Goal: Find specific page/section: Find specific page/section

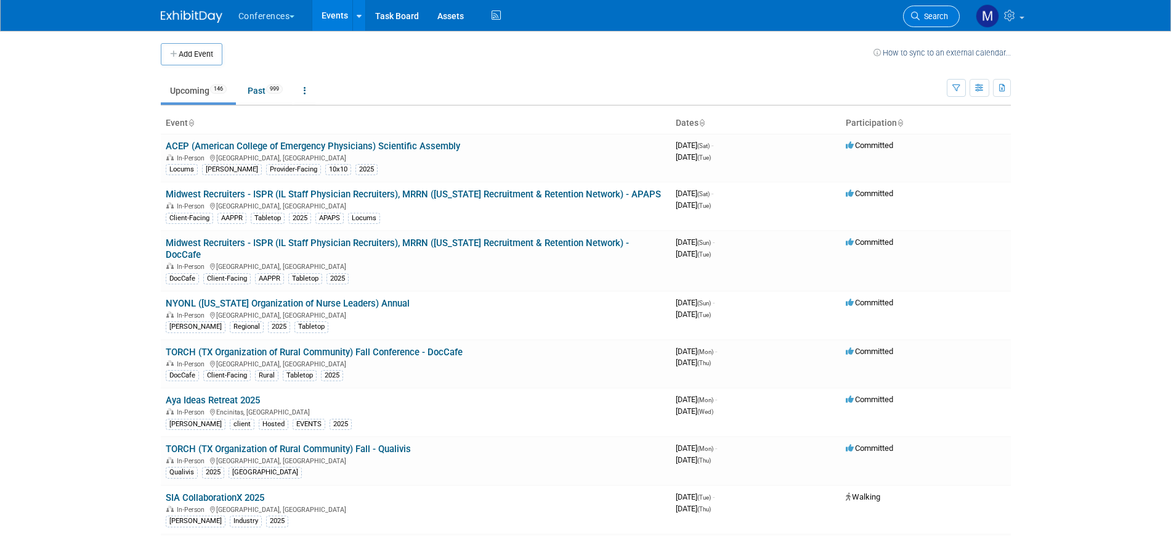
click at [922, 15] on span "Search" at bounding box center [934, 16] width 28 height 9
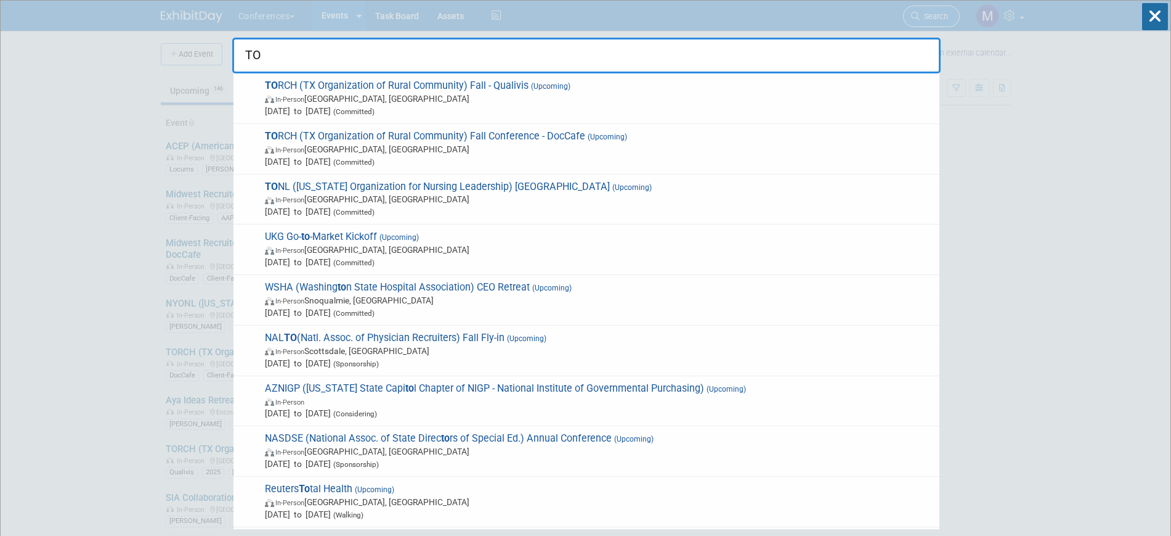
type input "T"
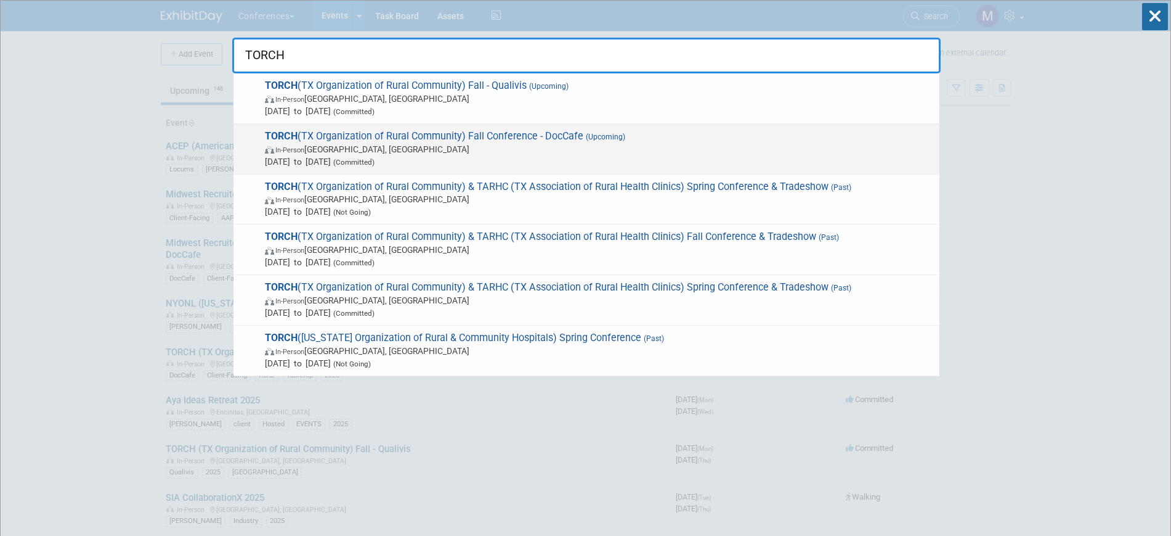
type input "TORCH"
click at [468, 144] on span "In-Person Austin, TX" at bounding box center [599, 149] width 669 height 12
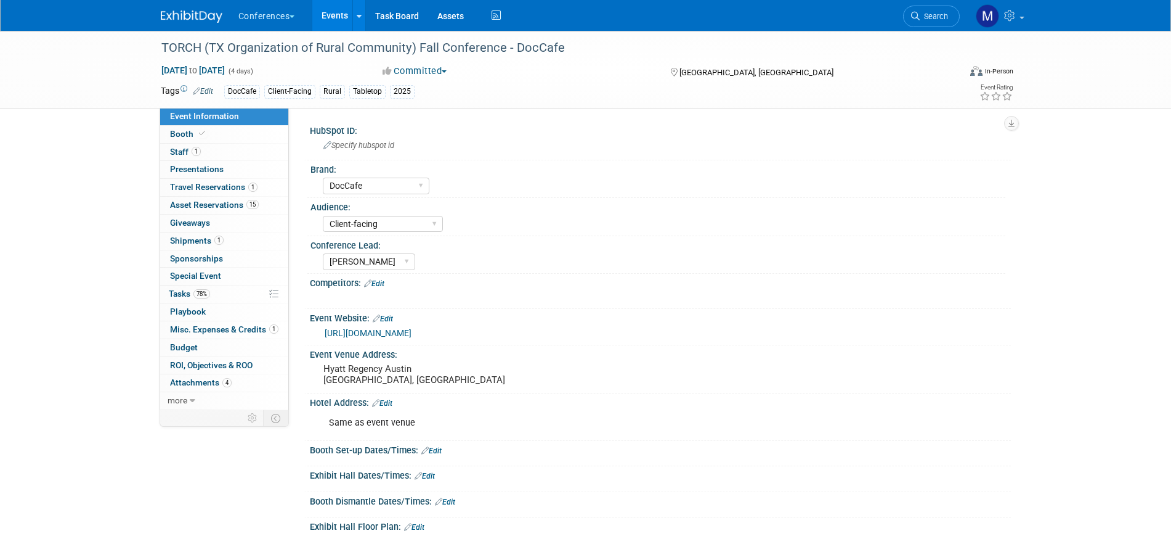
select select "DocCafe"
select select "Client-facing"
select select "[PERSON_NAME]"
click at [202, 259] on span "Sponsorships 0" at bounding box center [196, 258] width 53 height 10
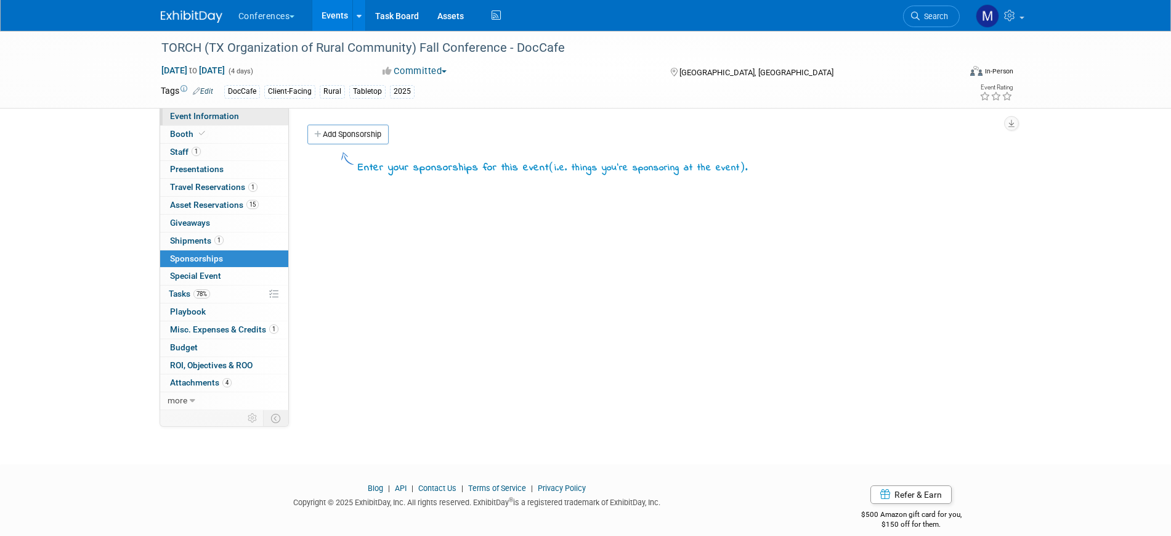
click at [234, 118] on span "Event Information" at bounding box center [204, 116] width 69 height 10
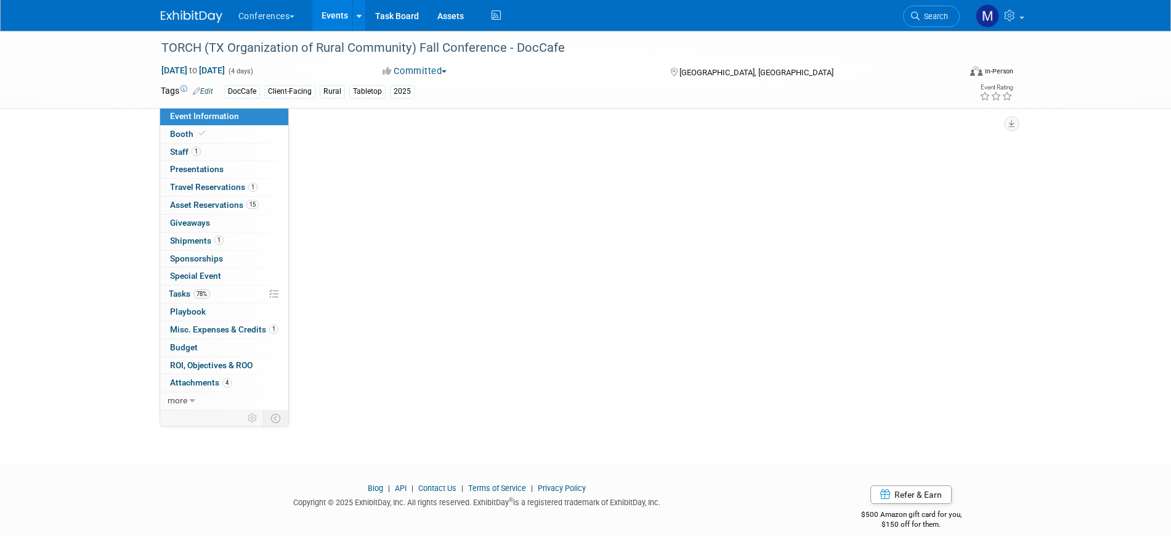
select select "DocCafe"
select select "Client-facing"
select select "[PERSON_NAME]"
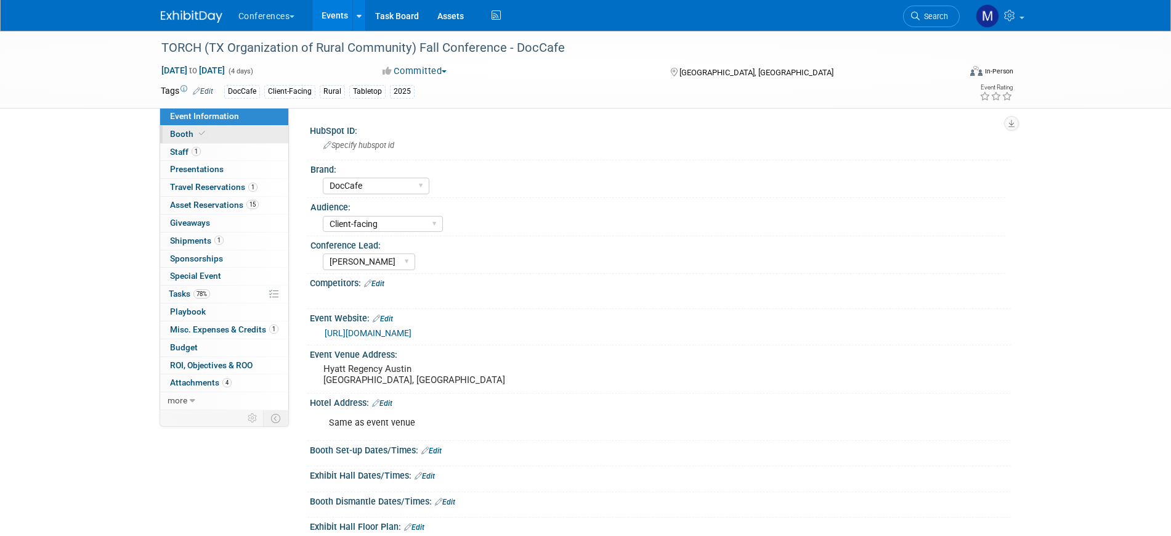
click at [233, 137] on link "Booth" at bounding box center [224, 134] width 128 height 17
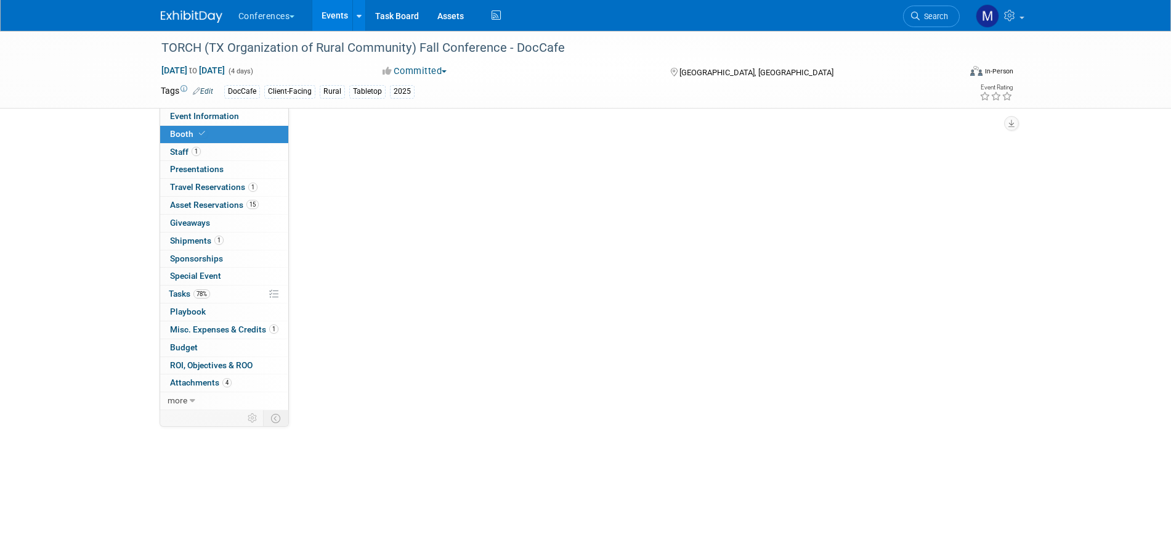
select select "36" bar table"
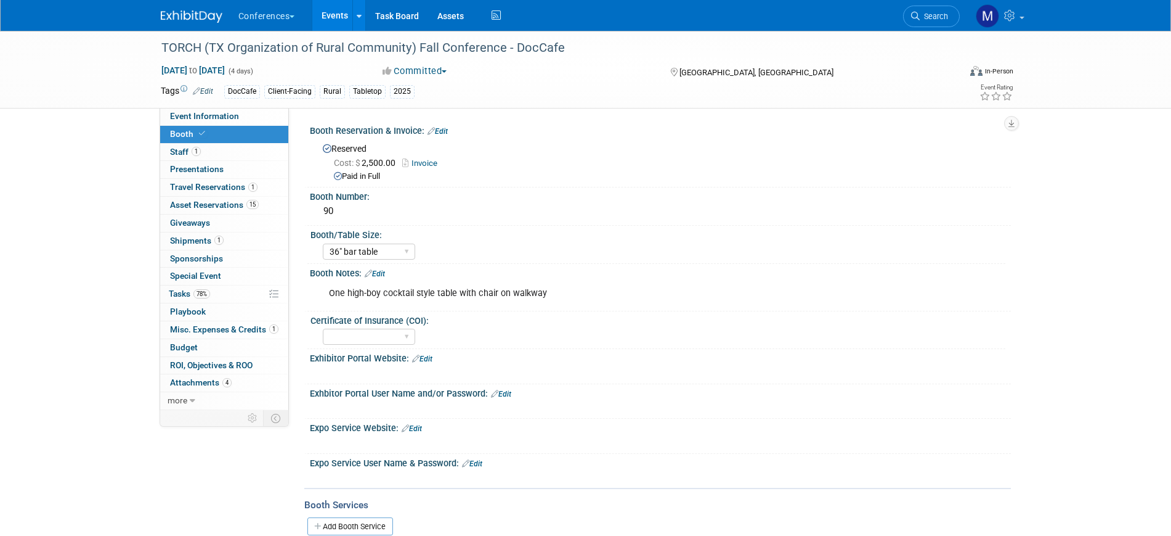
click at [429, 163] on link "Invoice" at bounding box center [422, 162] width 41 height 9
click at [431, 163] on link "Invoice" at bounding box center [422, 162] width 41 height 9
click at [426, 165] on link "Invoice" at bounding box center [422, 162] width 41 height 9
click at [224, 118] on span "Event Information" at bounding box center [204, 116] width 69 height 10
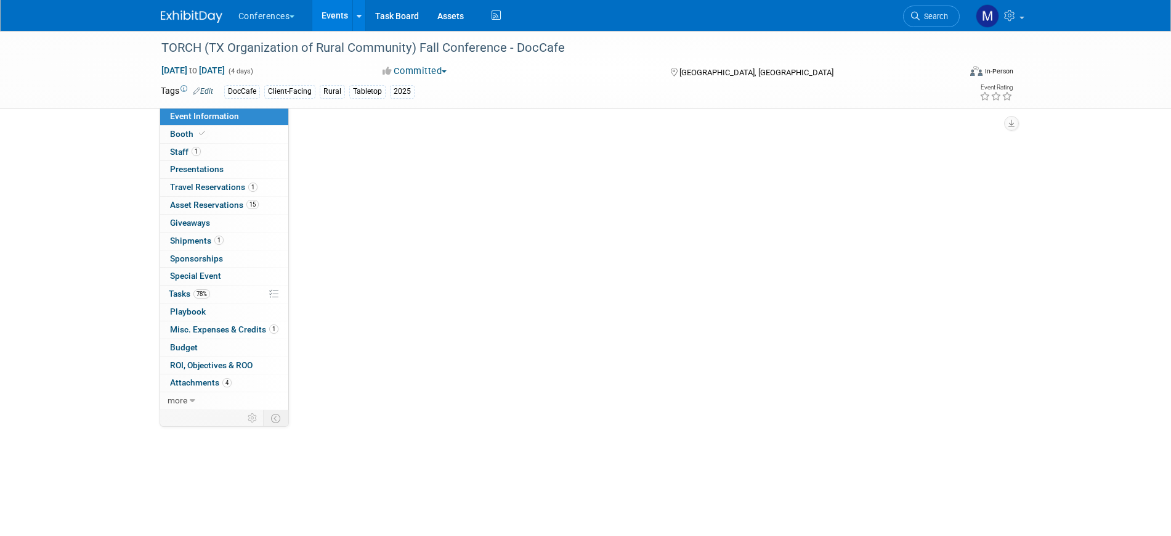
select select "DocCafe"
select select "Client-facing"
select select "[PERSON_NAME]"
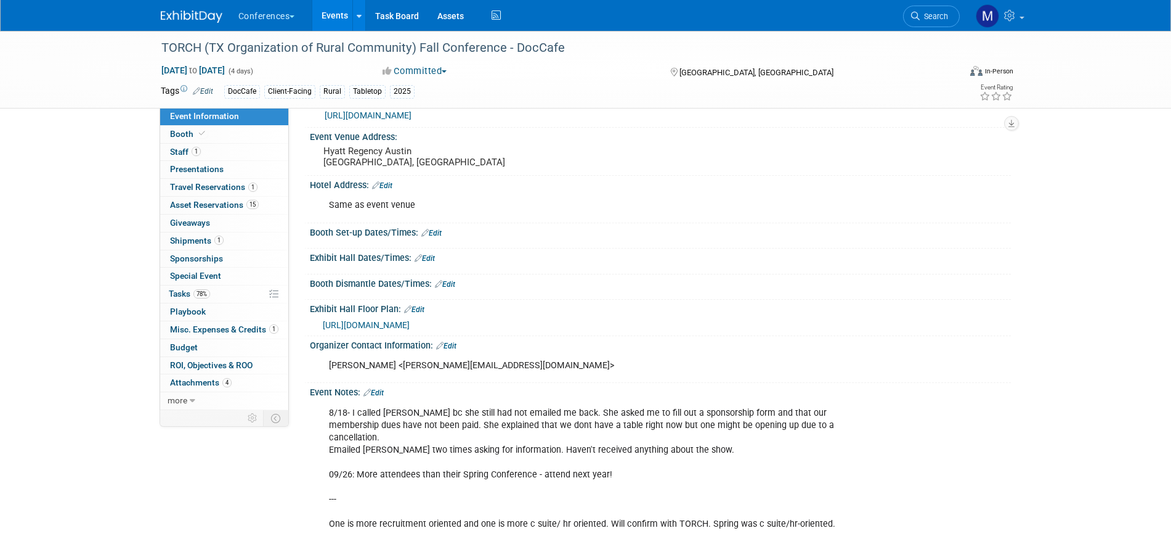
scroll to position [308, 0]
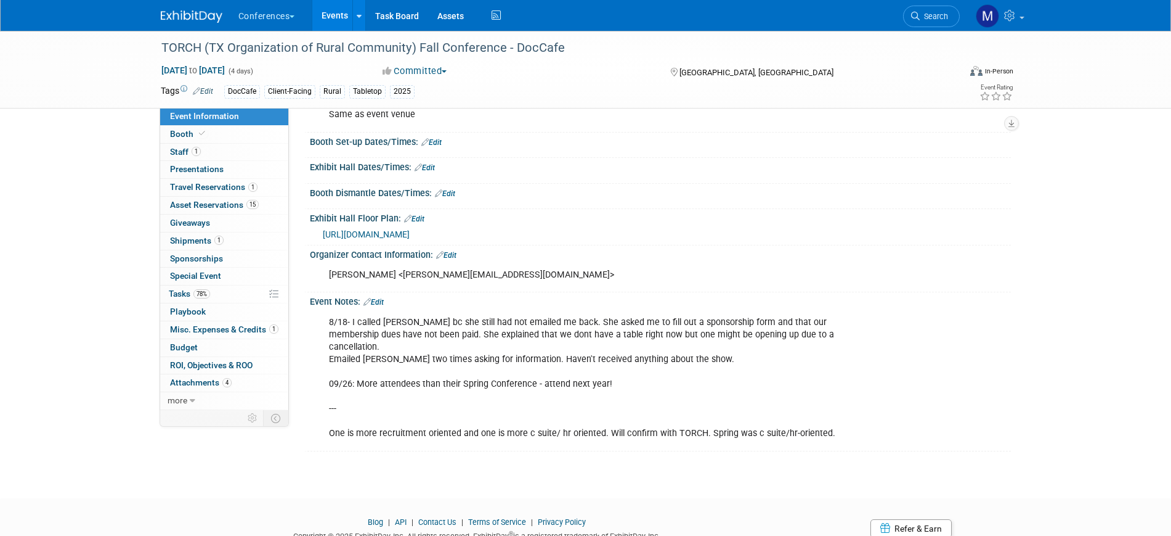
click at [381, 301] on link "Edit" at bounding box center [374, 302] width 20 height 9
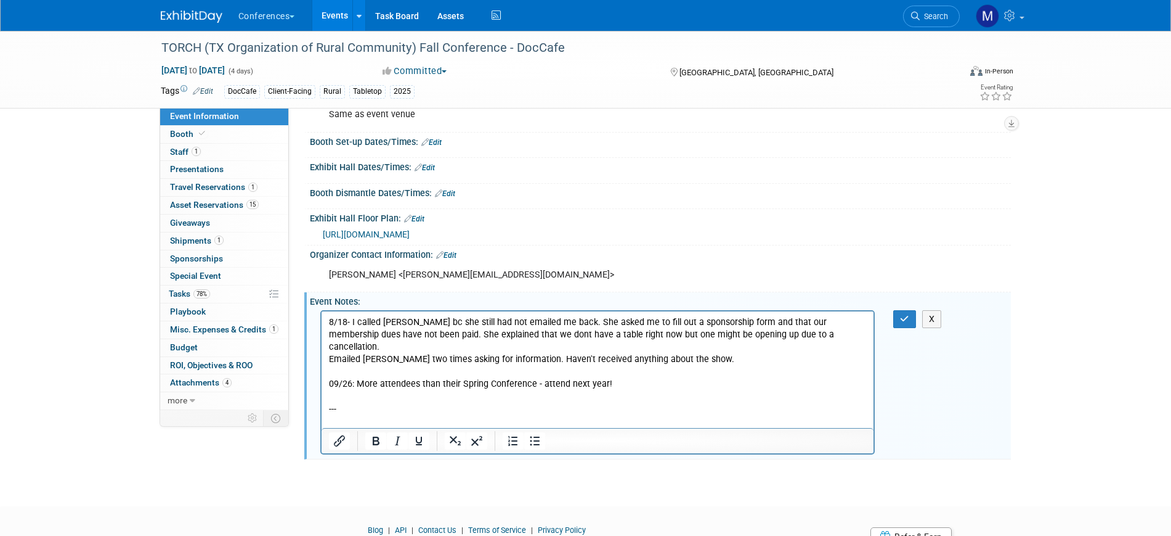
scroll to position [0, 0]
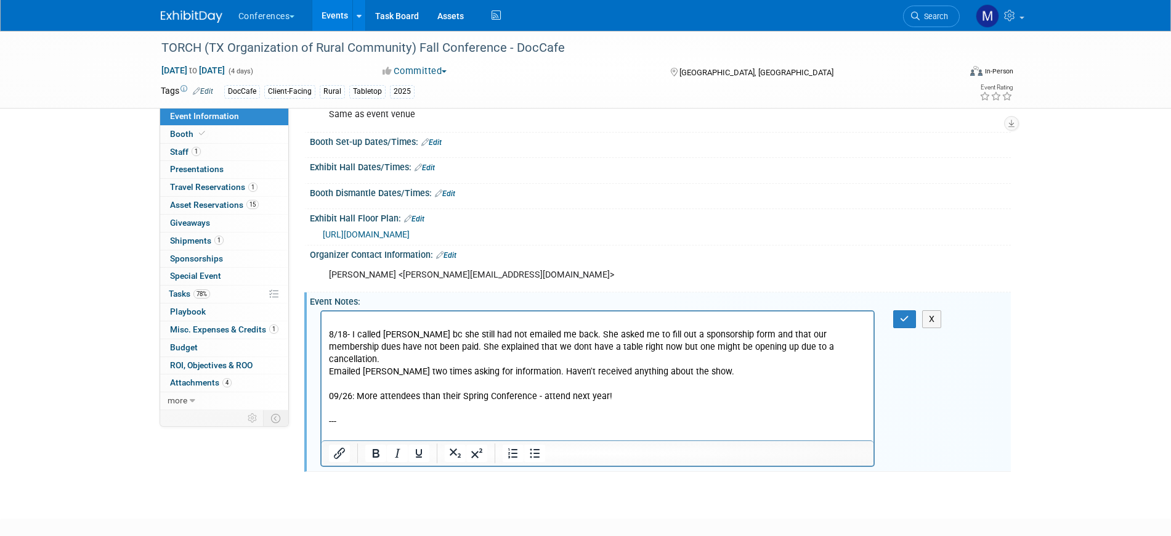
click at [344, 317] on p "Rich Text Area. Press ALT-0 for help." at bounding box center [597, 322] width 539 height 12
click at [703, 320] on p "Notes for 2026- I can make sure to note for next year to make sure to request i…" at bounding box center [597, 322] width 539 height 12
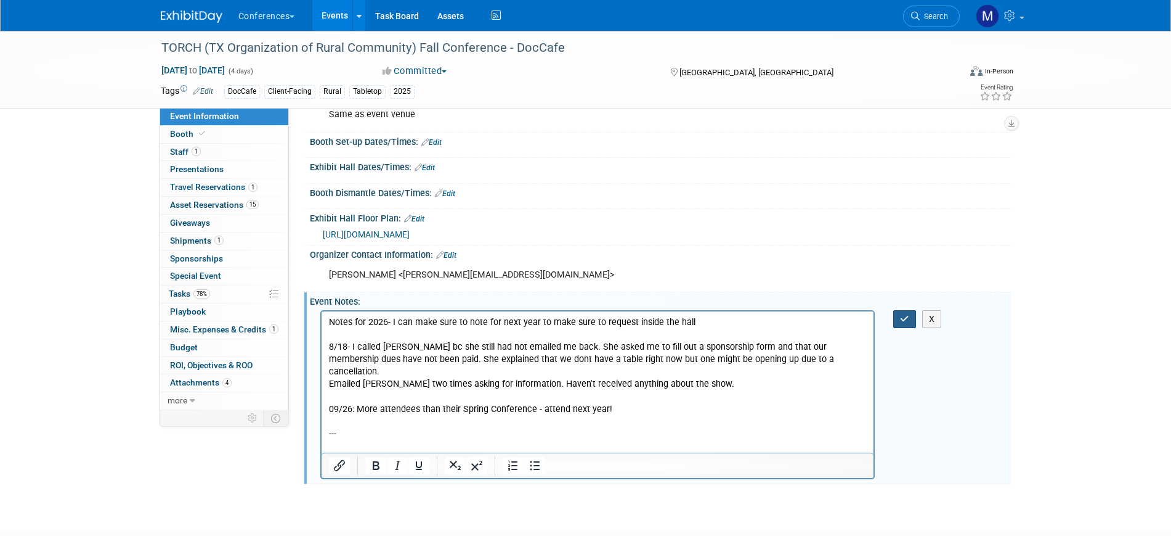
click at [911, 319] on button "button" at bounding box center [905, 319] width 23 height 18
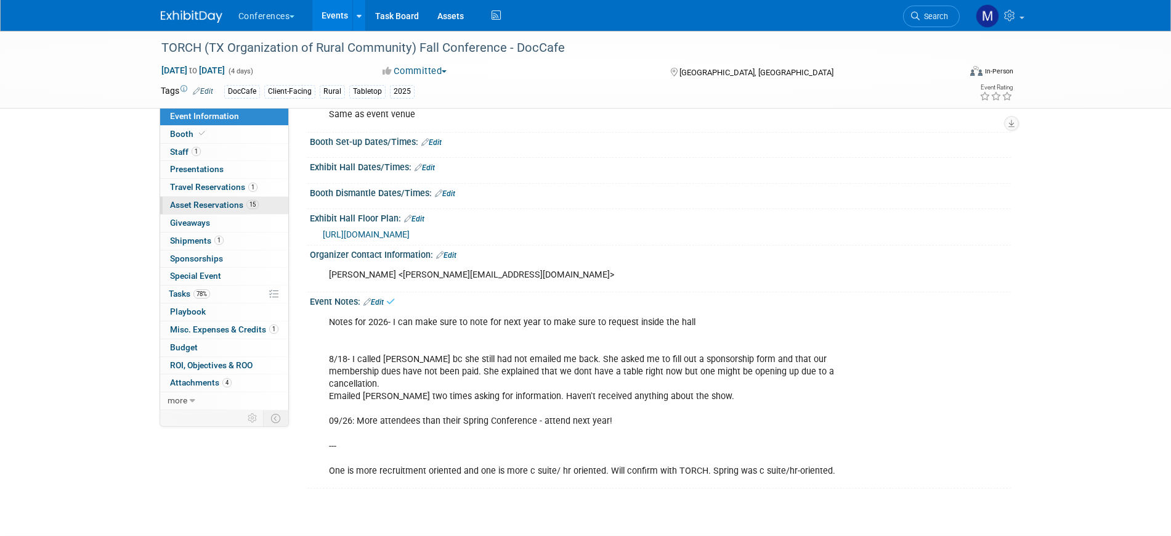
click at [228, 203] on span "Asset Reservations 15" at bounding box center [214, 205] width 89 height 10
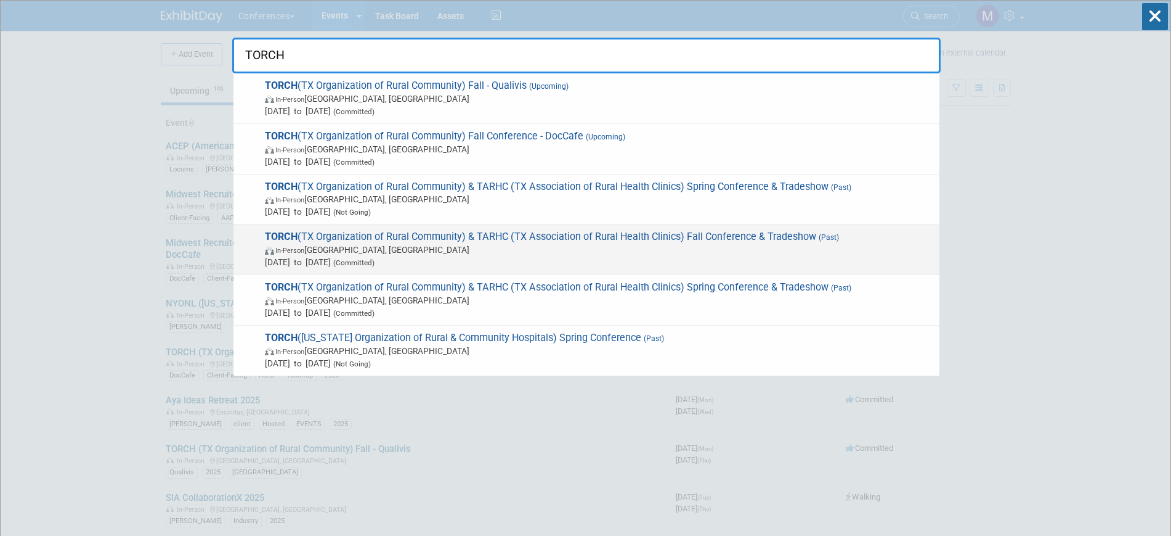
type input "TORCH"
click at [494, 243] on span "In-Person Round Rock, TX" at bounding box center [599, 249] width 669 height 12
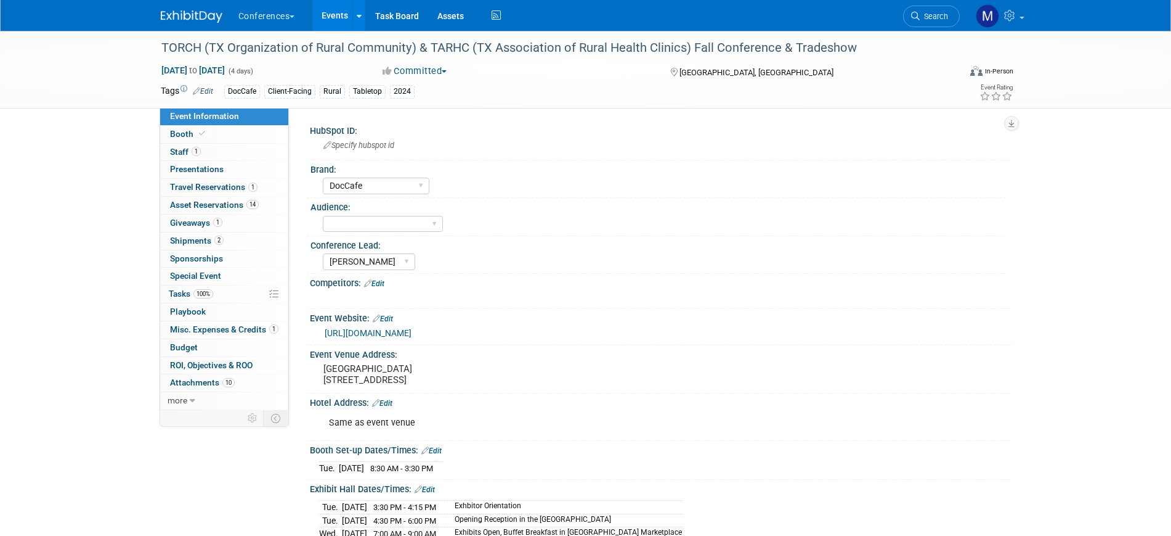
select select "DocCafe"
select select "[PERSON_NAME]"
click at [221, 138] on link "Booth" at bounding box center [224, 134] width 128 height 17
select select "8' tabletop"
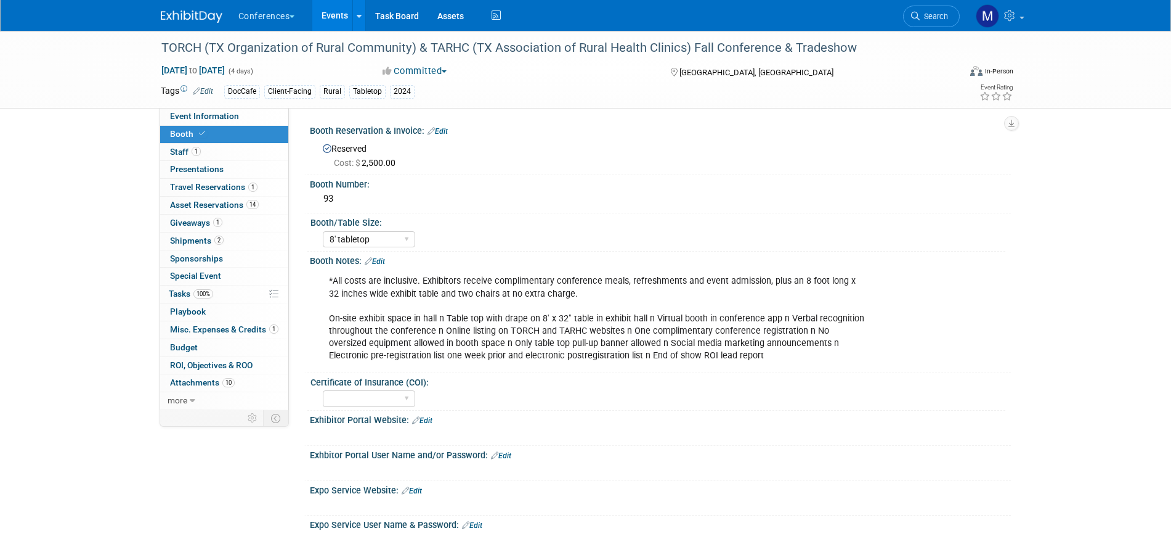
scroll to position [231, 0]
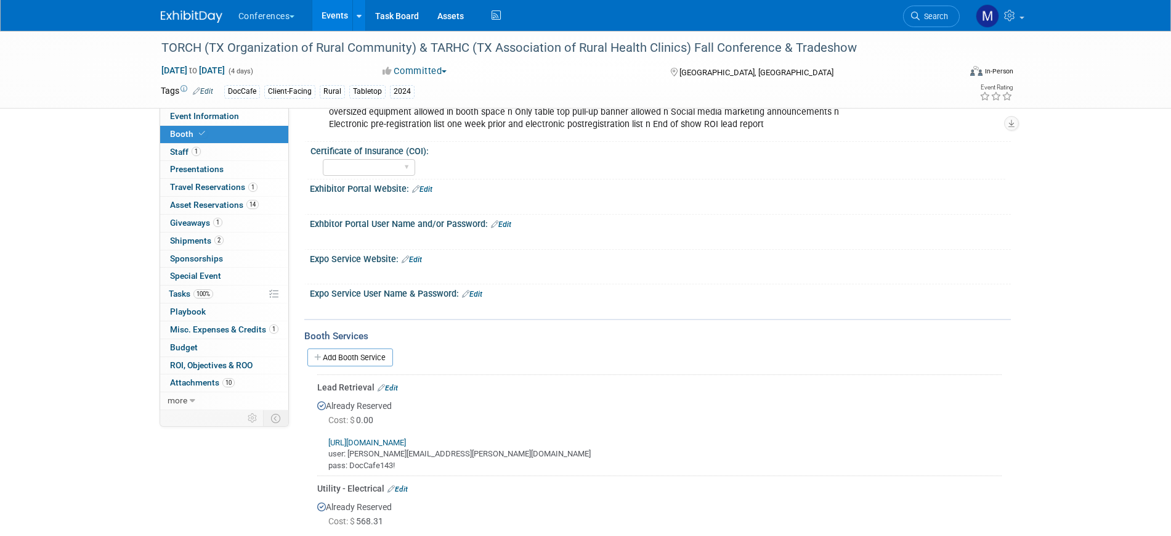
drag, startPoint x: 236, startPoint y: 120, endPoint x: 250, endPoint y: 126, distance: 15.2
click at [236, 120] on span "Event Information" at bounding box center [204, 116] width 69 height 10
select select "DocCafe"
select select "[PERSON_NAME]"
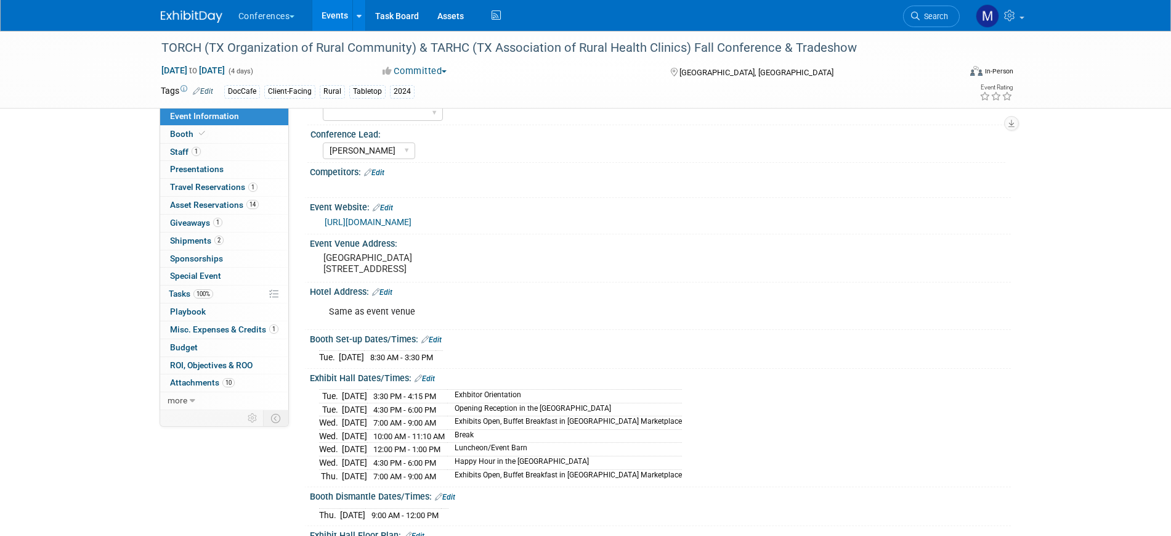
scroll to position [0, 0]
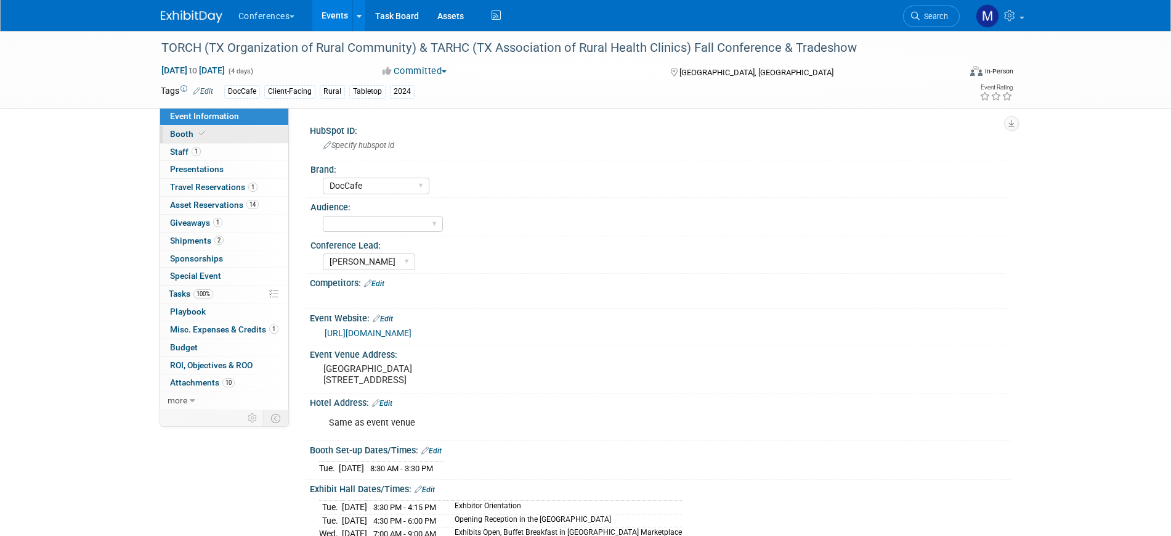
click at [214, 132] on link "Booth" at bounding box center [224, 134] width 128 height 17
select select "8' tabletop"
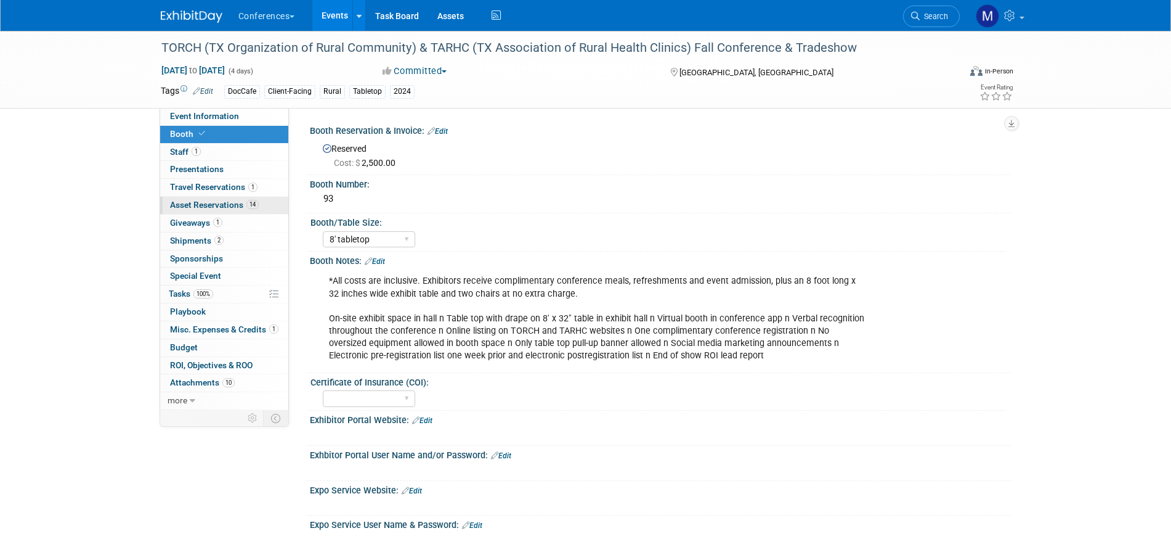
click at [222, 207] on span "Asset Reservations 14" at bounding box center [214, 205] width 89 height 10
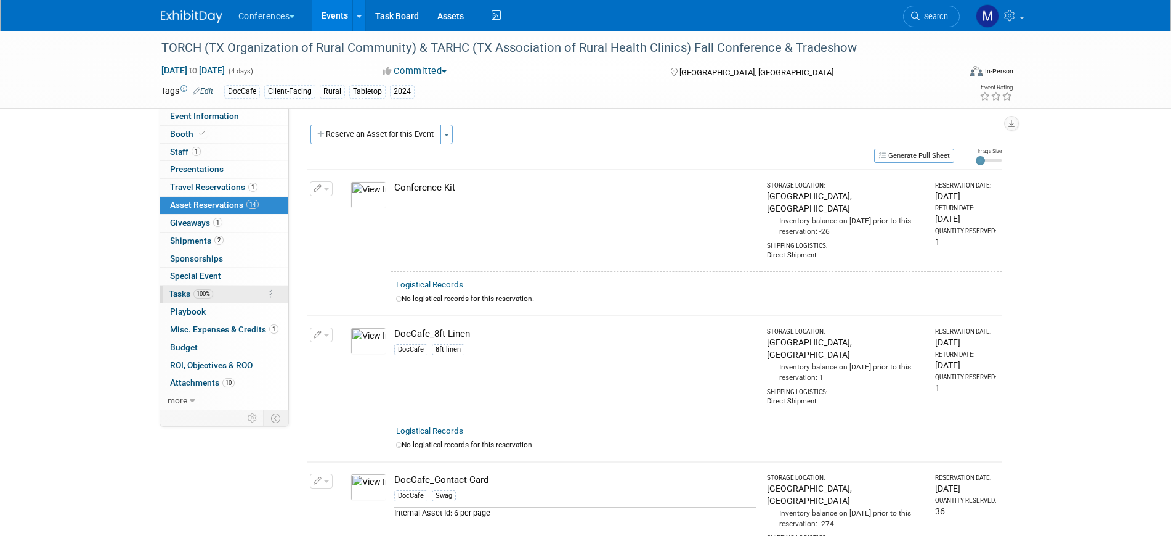
click at [205, 296] on span "100%" at bounding box center [203, 293] width 20 height 9
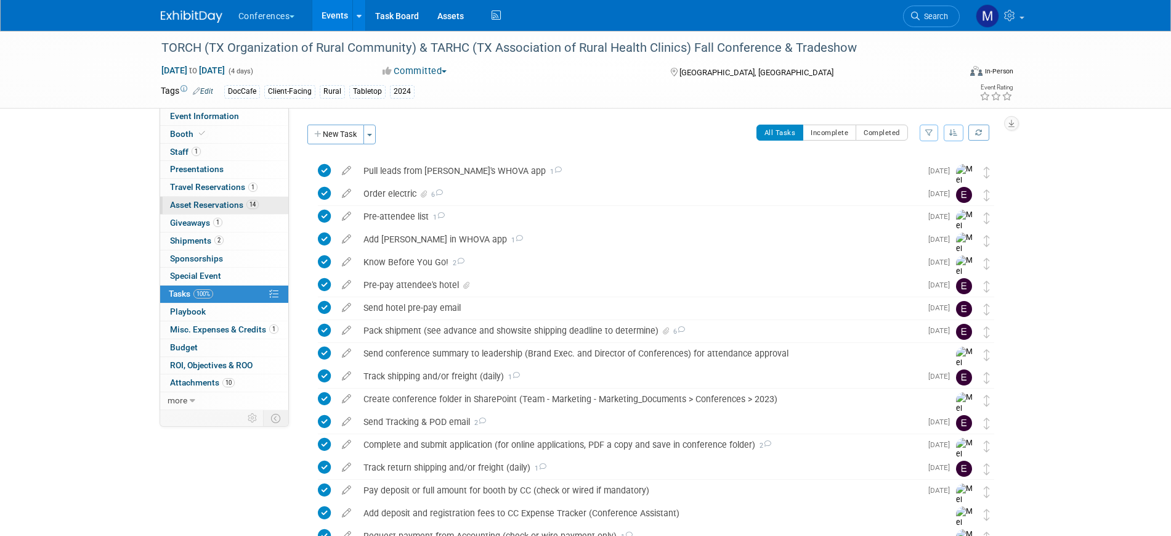
click at [256, 205] on span "14" at bounding box center [252, 204] width 12 height 9
